Goal: Task Accomplishment & Management: Manage account settings

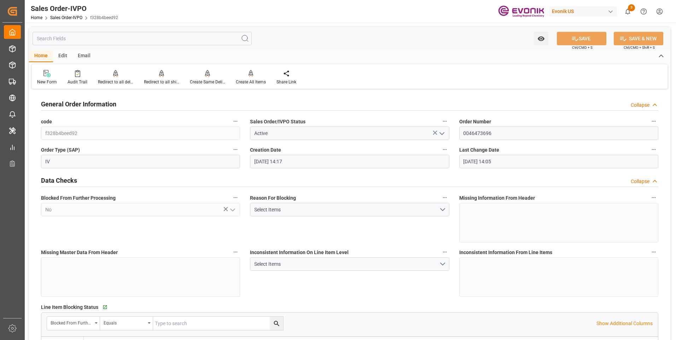
scroll to position [814, 0]
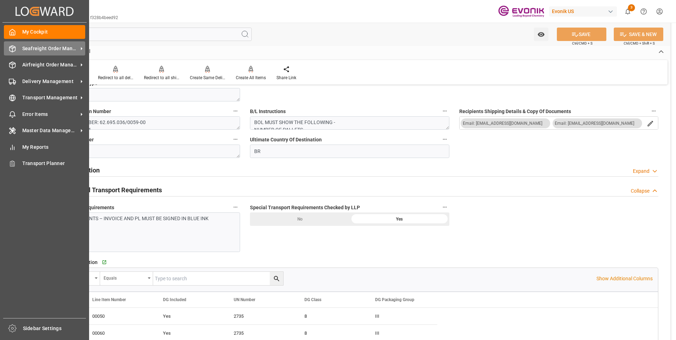
click at [19, 46] on div "Seafreight Order Management Seafreight Order Management" at bounding box center [44, 48] width 81 height 14
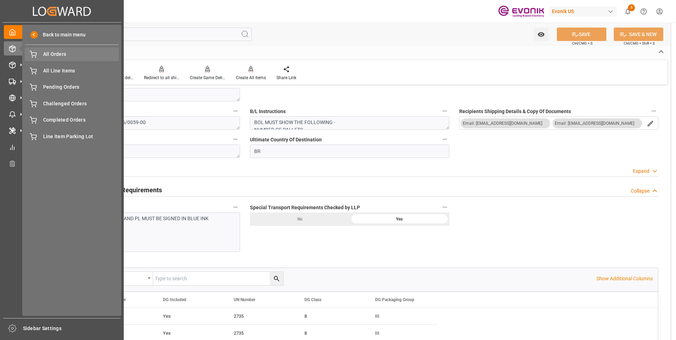
click at [65, 53] on span "All Orders" at bounding box center [81, 54] width 76 height 7
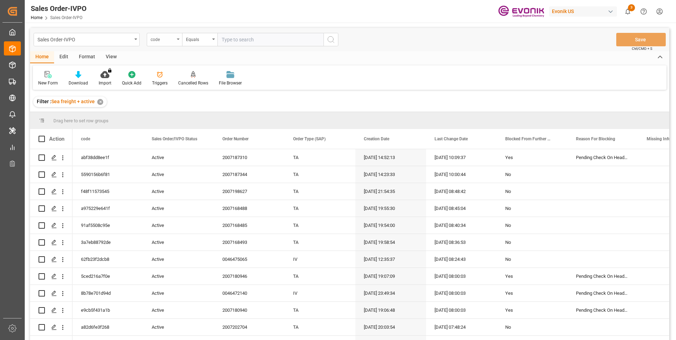
click at [164, 37] on div "code" at bounding box center [163, 39] width 24 height 8
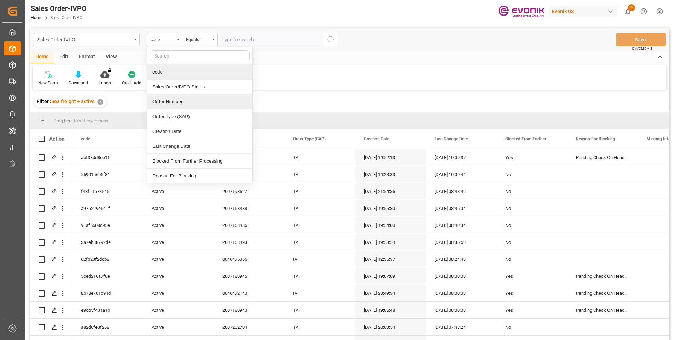
click at [173, 104] on div "Order Number" at bounding box center [199, 101] width 105 height 15
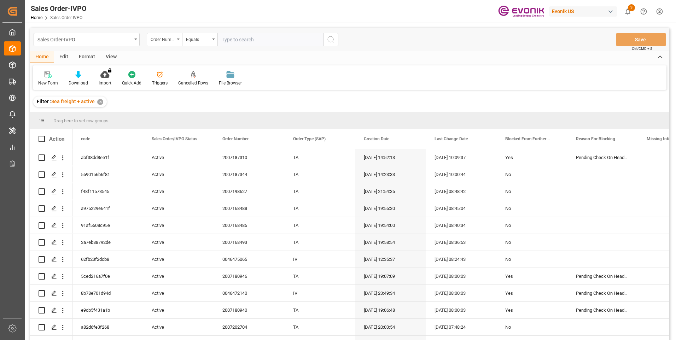
click at [232, 38] on input "text" at bounding box center [271, 39] width 106 height 13
paste input "0046470040"
type input "0046470040"
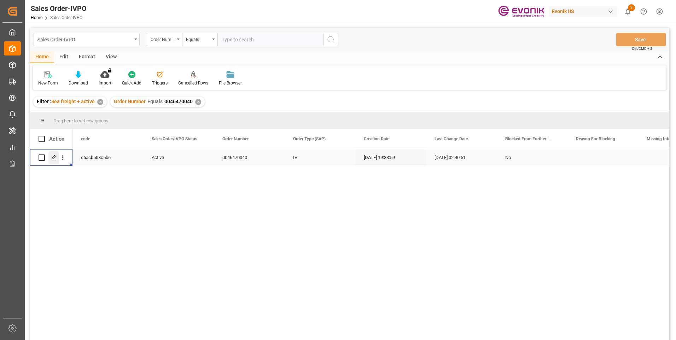
click at [53, 157] on icon "Press SPACE to select this row." at bounding box center [54, 158] width 6 height 6
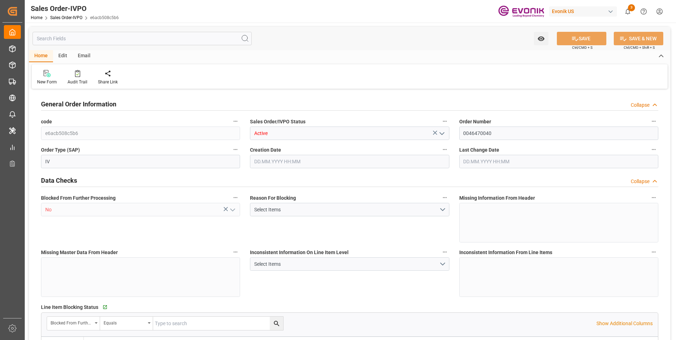
type input "BEANR"
type input "0"
type input "1"
type input "2"
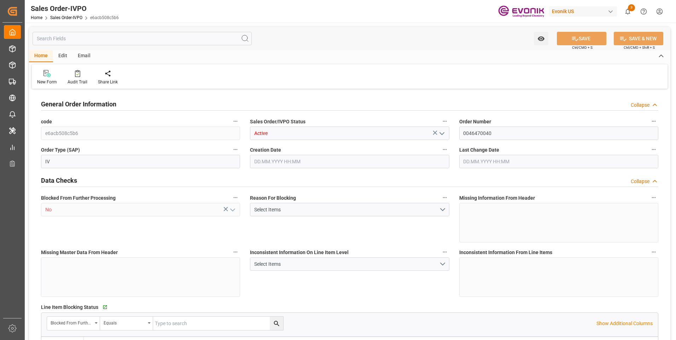
type input "10563"
type input "38.976"
type input "17000"
type input "30"
type input "[DATE] 19:33"
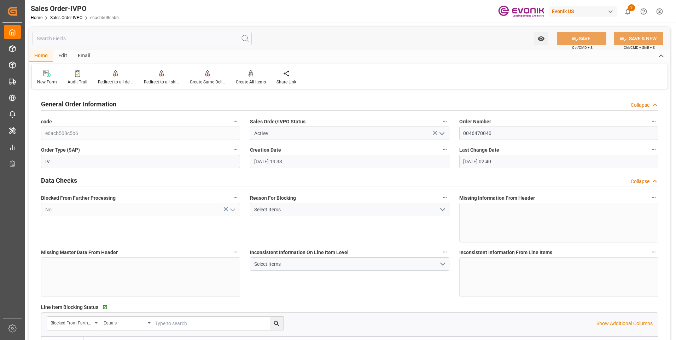
type input "[DATE] 02:40"
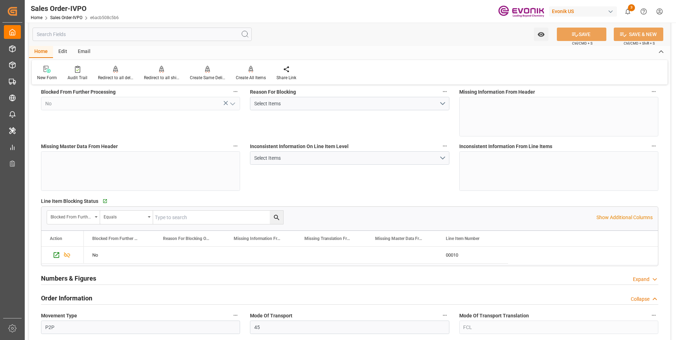
scroll to position [177, 0]
